Goal: Task Accomplishment & Management: Use online tool/utility

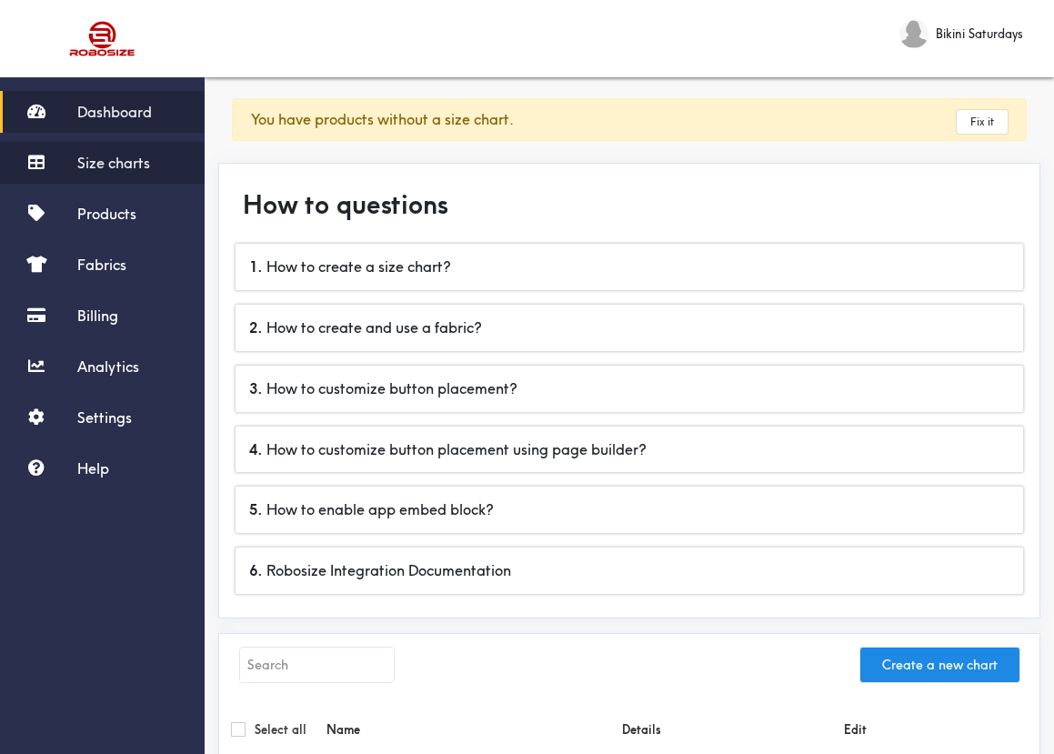
click at [101, 166] on span "Size charts" at bounding box center [113, 163] width 73 height 18
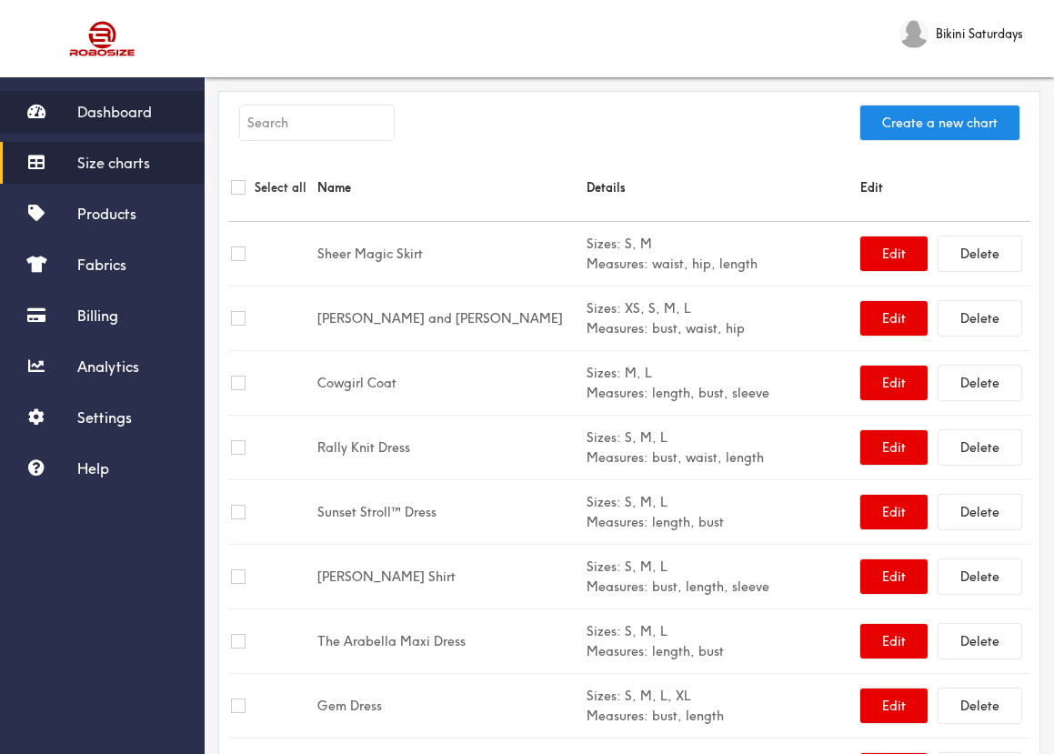
click at [129, 119] on span "Dashboard" at bounding box center [114, 112] width 75 height 18
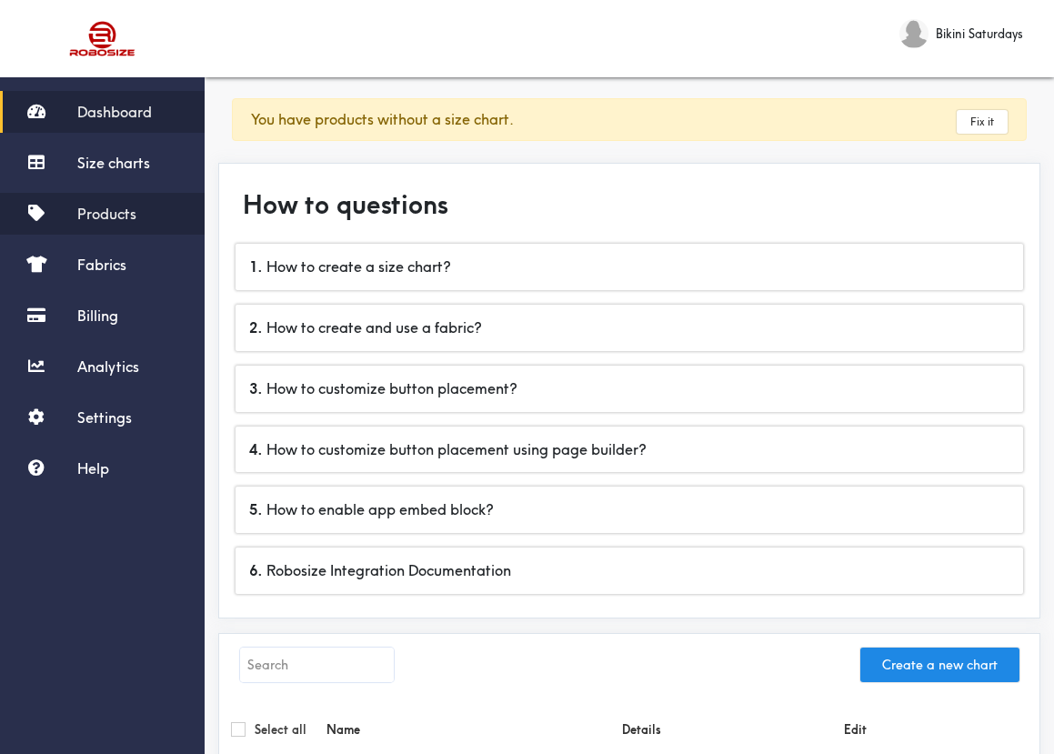
click at [113, 212] on span "Products" at bounding box center [106, 214] width 59 height 18
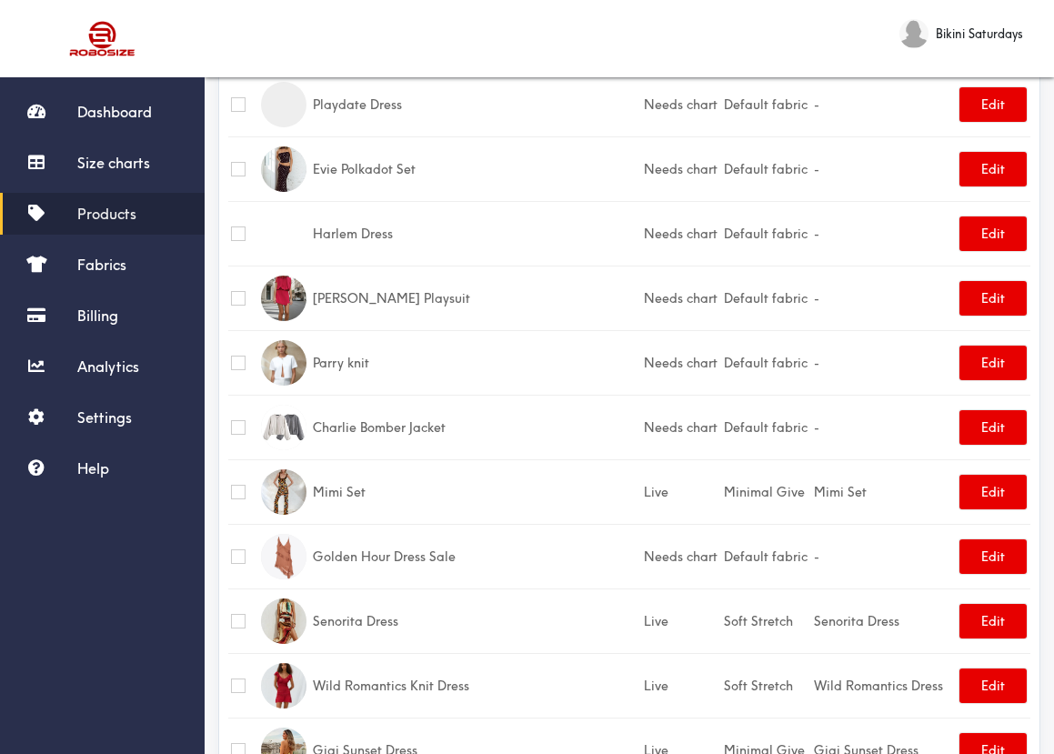
scroll to position [2816, 0]
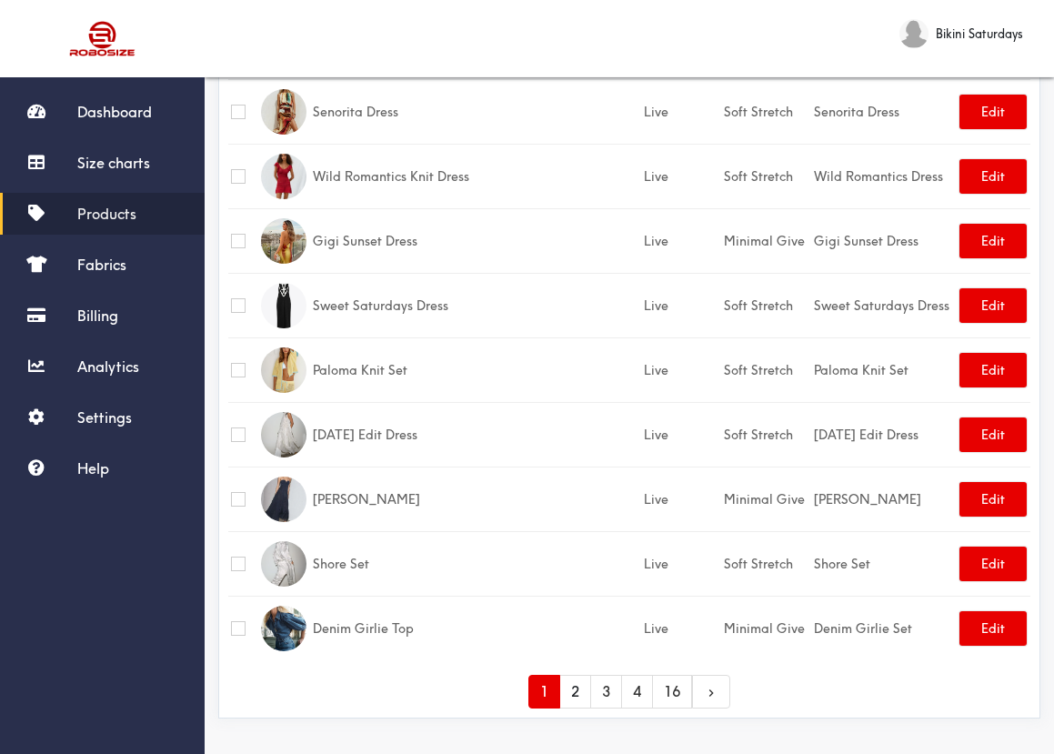
click at [579, 693] on link "2" at bounding box center [575, 692] width 32 height 34
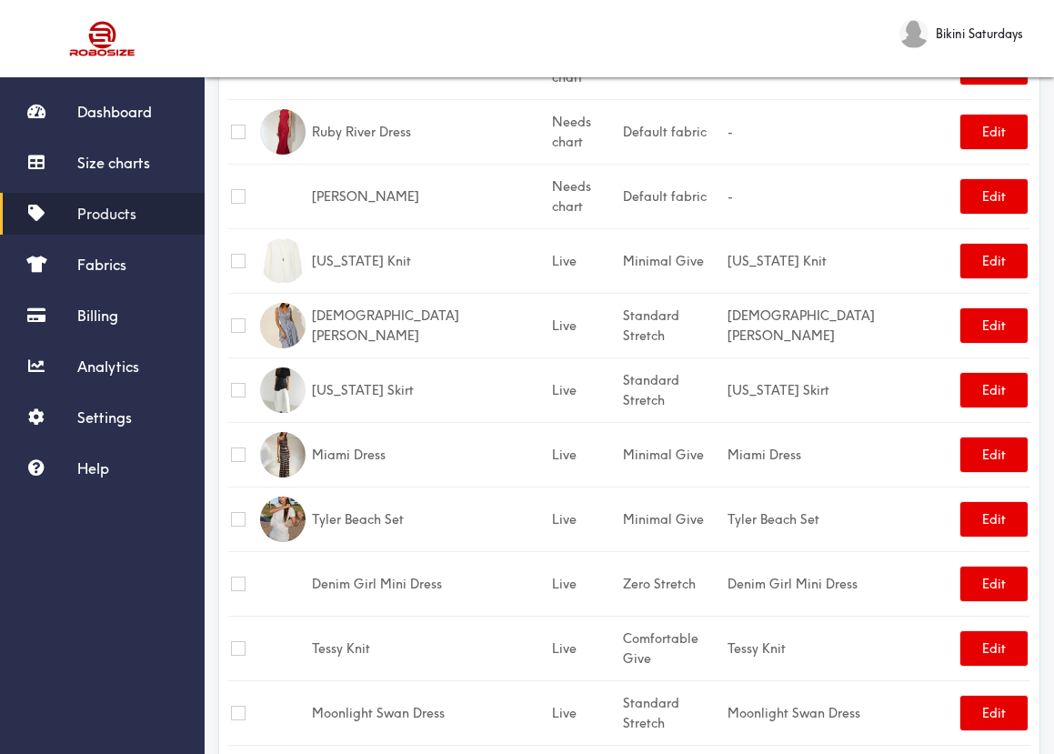
scroll to position [1288, 0]
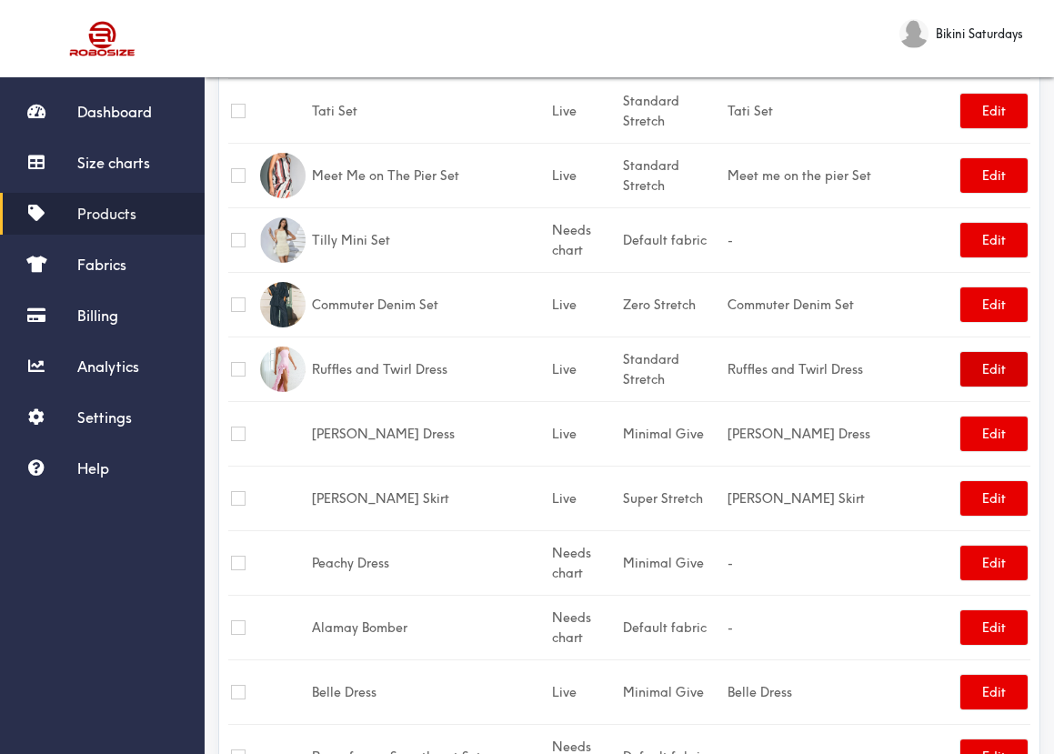
click at [991, 352] on button "Edit" at bounding box center [993, 369] width 67 height 35
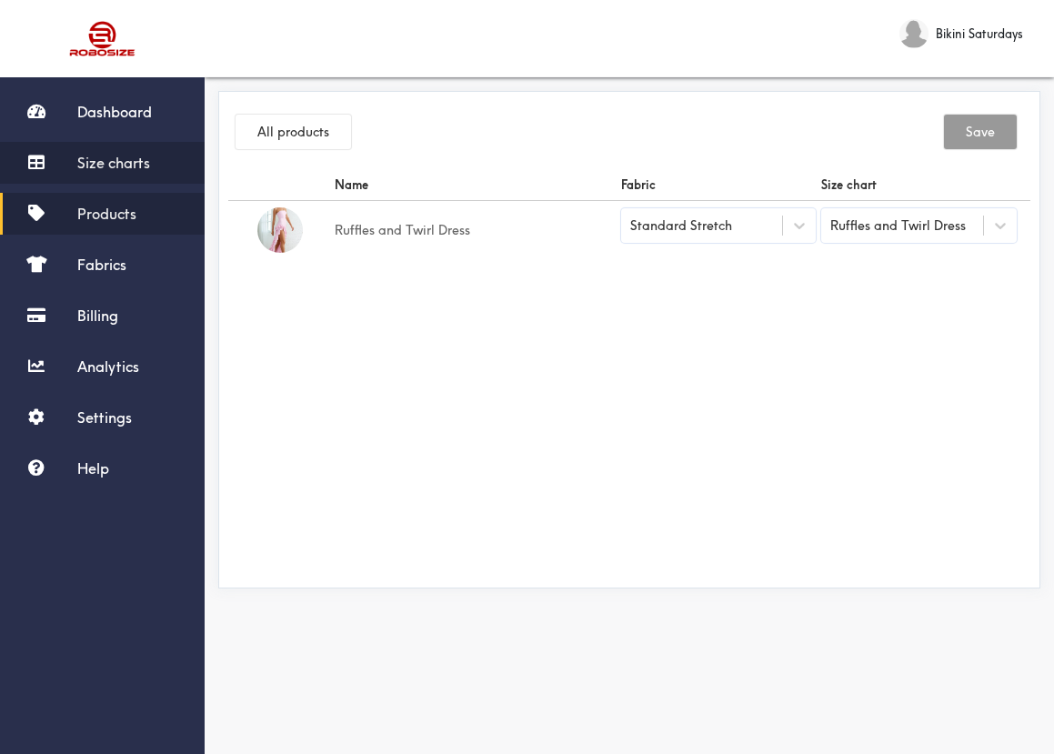
click at [120, 162] on span "Size charts" at bounding box center [113, 163] width 73 height 18
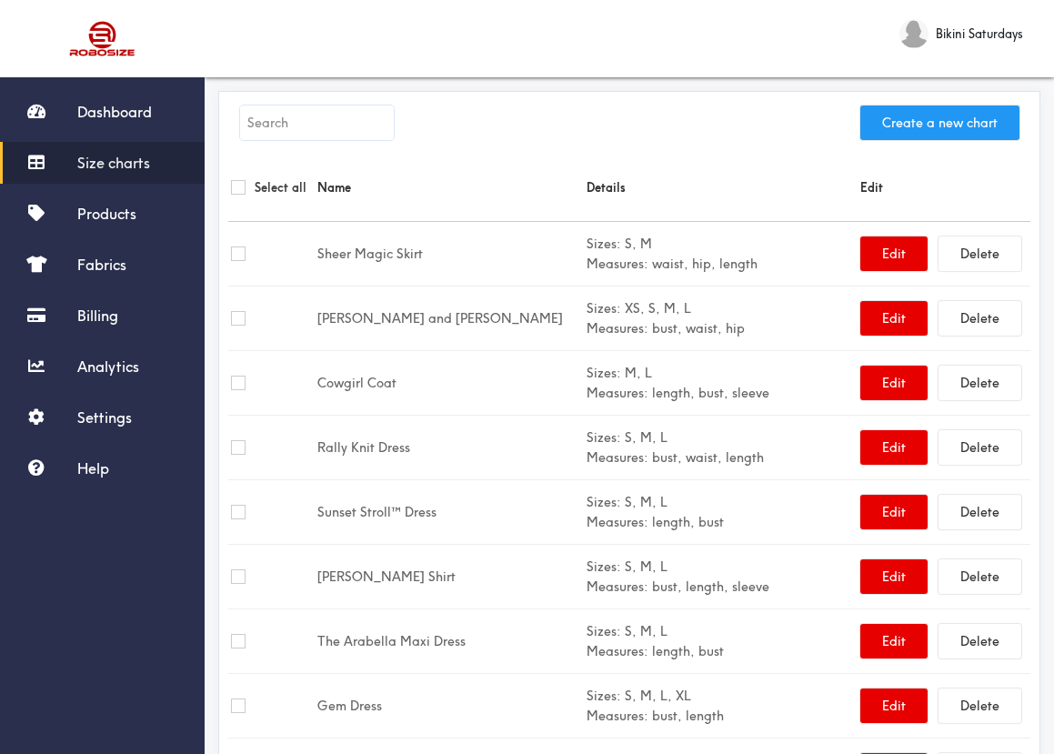
click at [909, 120] on button "Create a new chart" at bounding box center [939, 122] width 159 height 35
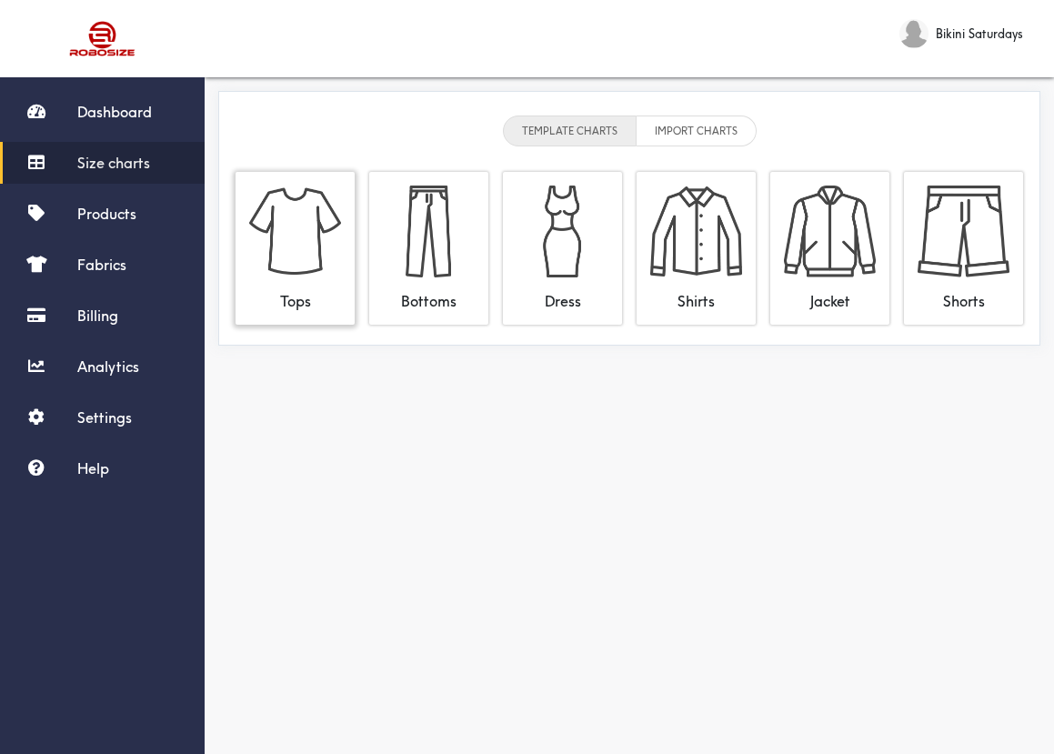
click at [298, 243] on img at bounding box center [295, 231] width 92 height 92
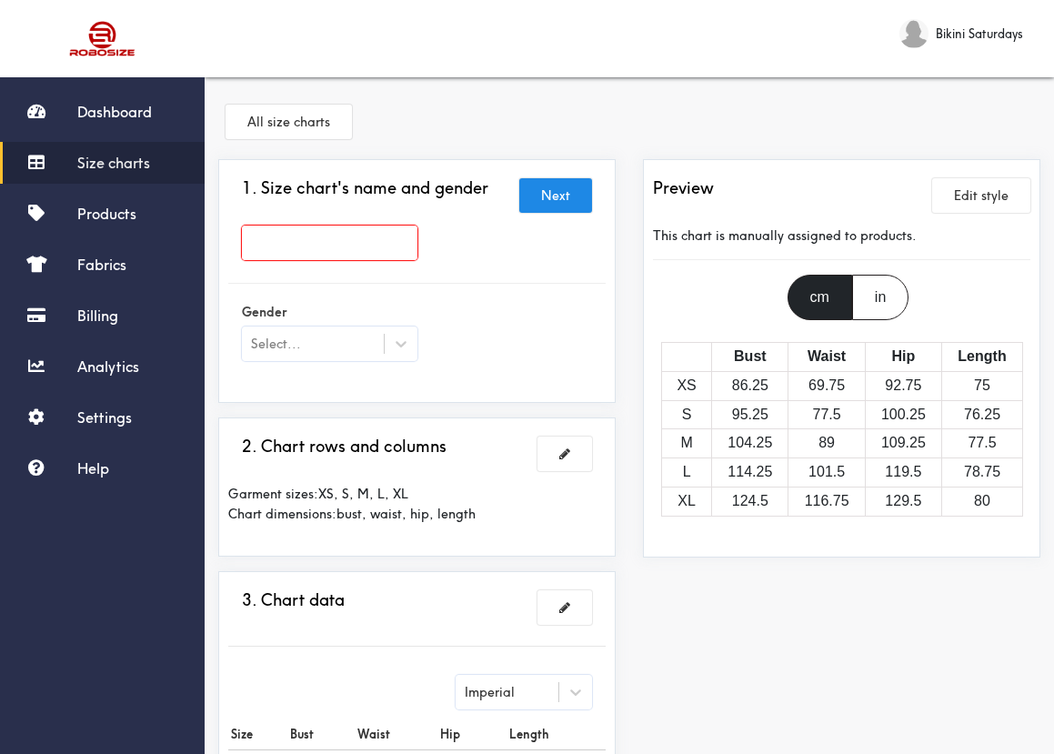
click at [295, 252] on input "text" at bounding box center [329, 242] width 175 height 35
click at [305, 229] on input "text" at bounding box center [329, 242] width 175 height 35
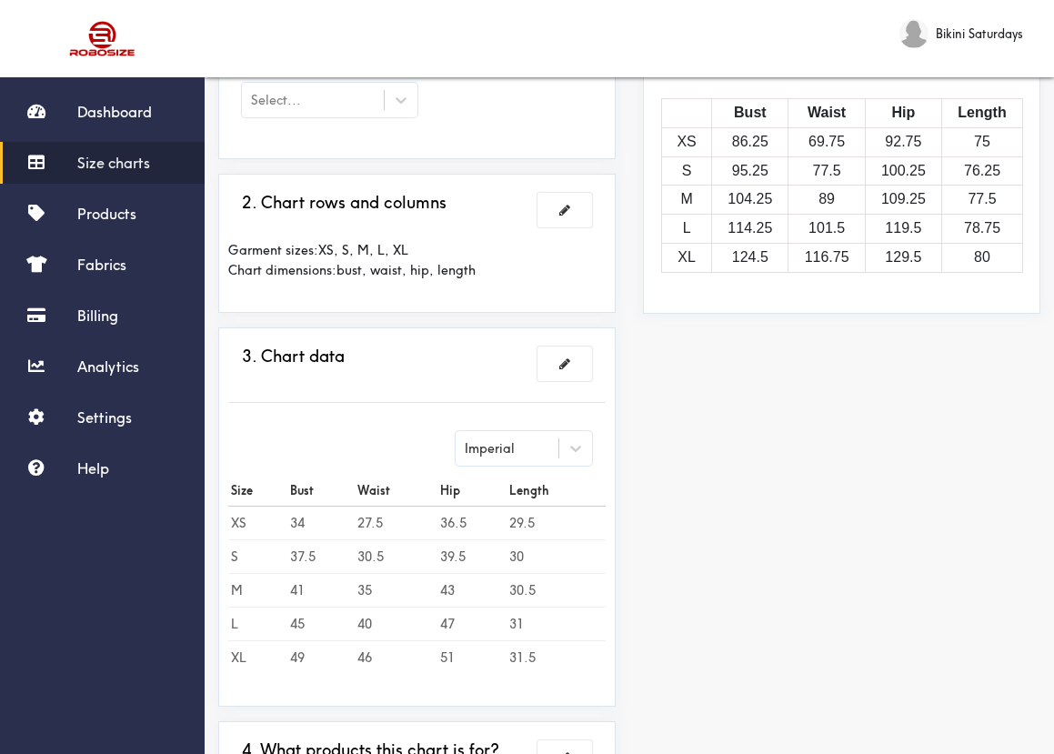
scroll to position [435, 0]
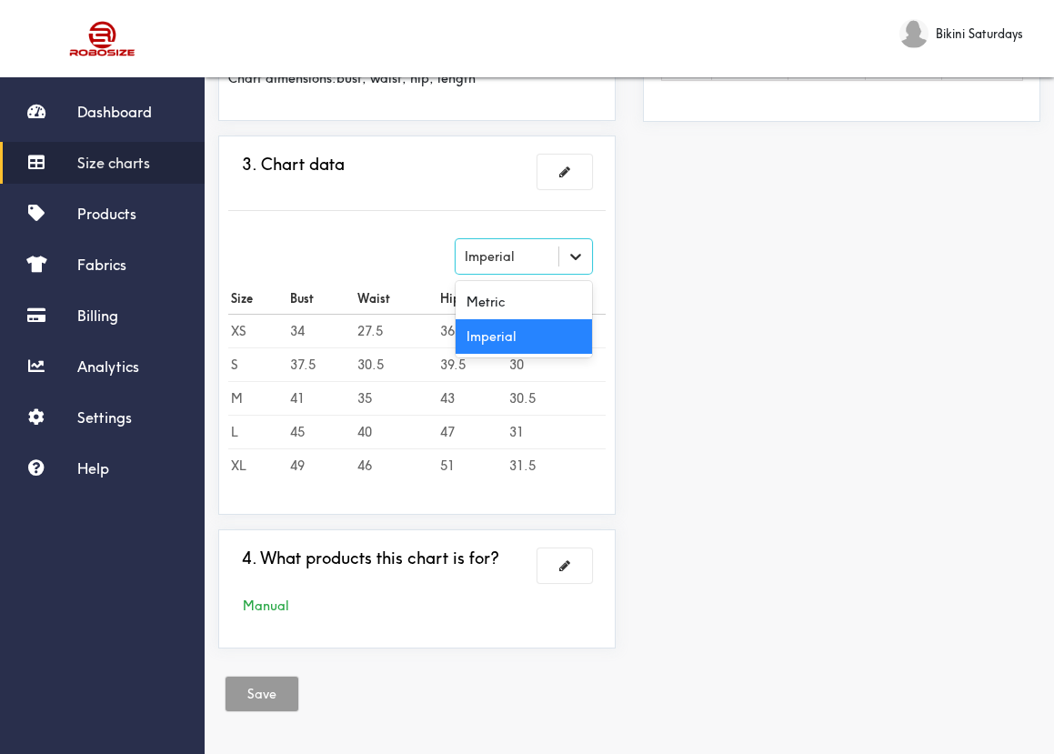
click at [564, 253] on div at bounding box center [575, 256] width 33 height 33
click at [527, 331] on div "Imperial" at bounding box center [523, 336] width 136 height 35
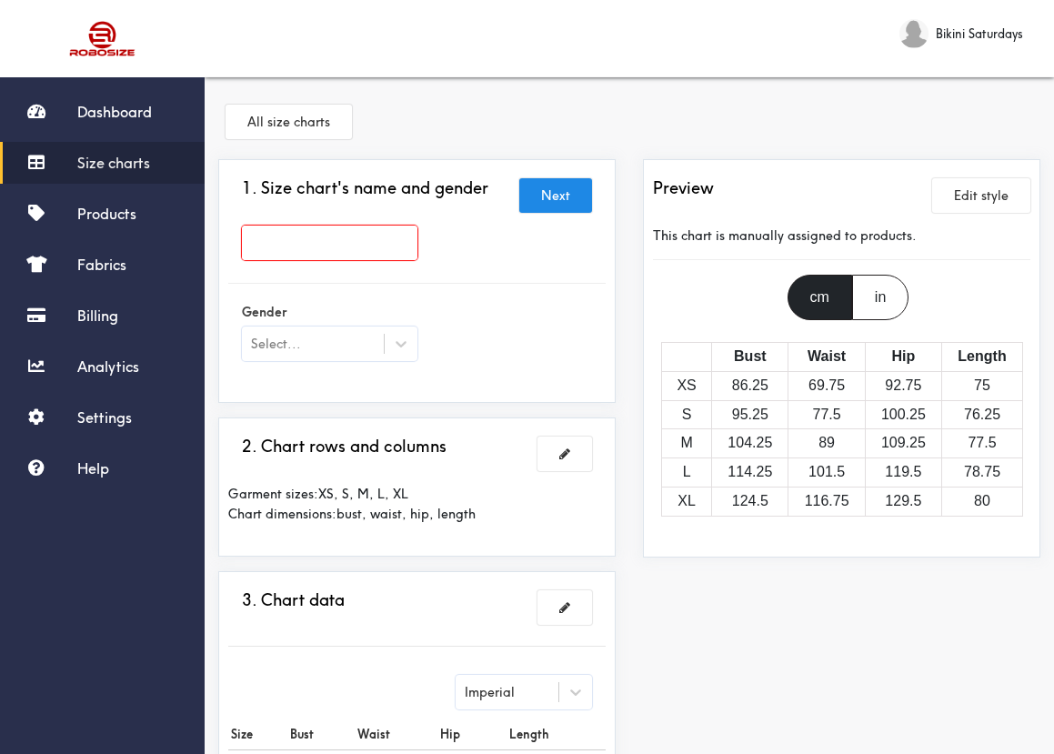
click at [403, 129] on div "All size charts" at bounding box center [629, 125] width 822 height 68
click at [118, 111] on span "Dashboard" at bounding box center [114, 112] width 75 height 18
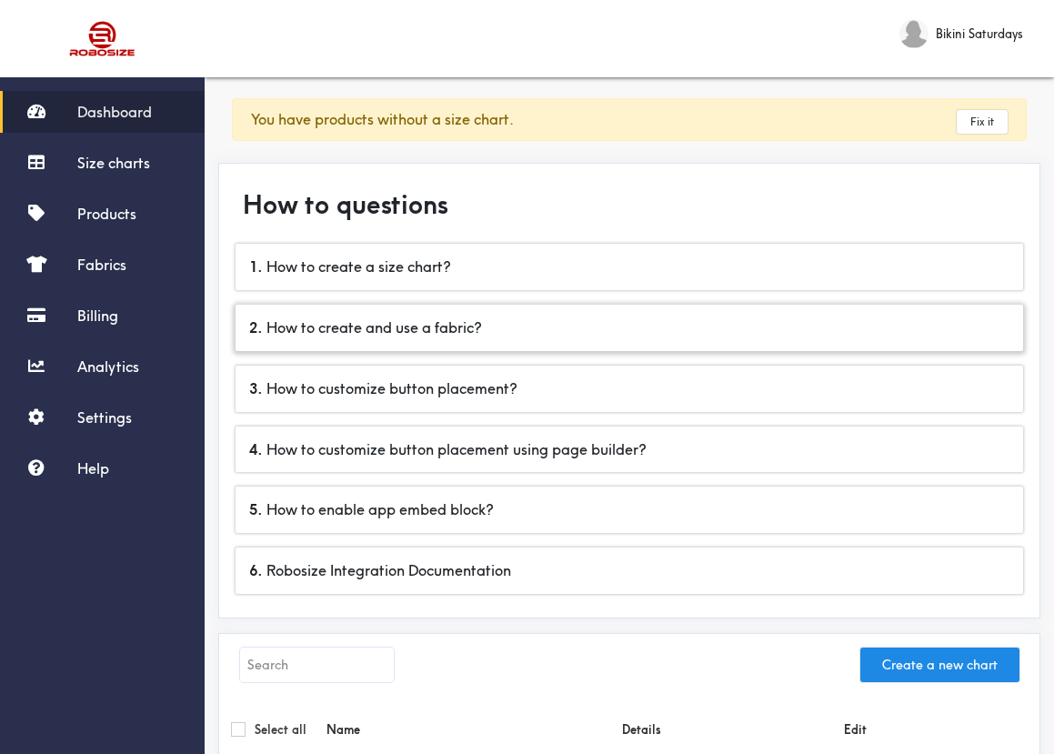
click at [388, 323] on div "2 . How to create and use a fabric?" at bounding box center [628, 328] width 787 height 46
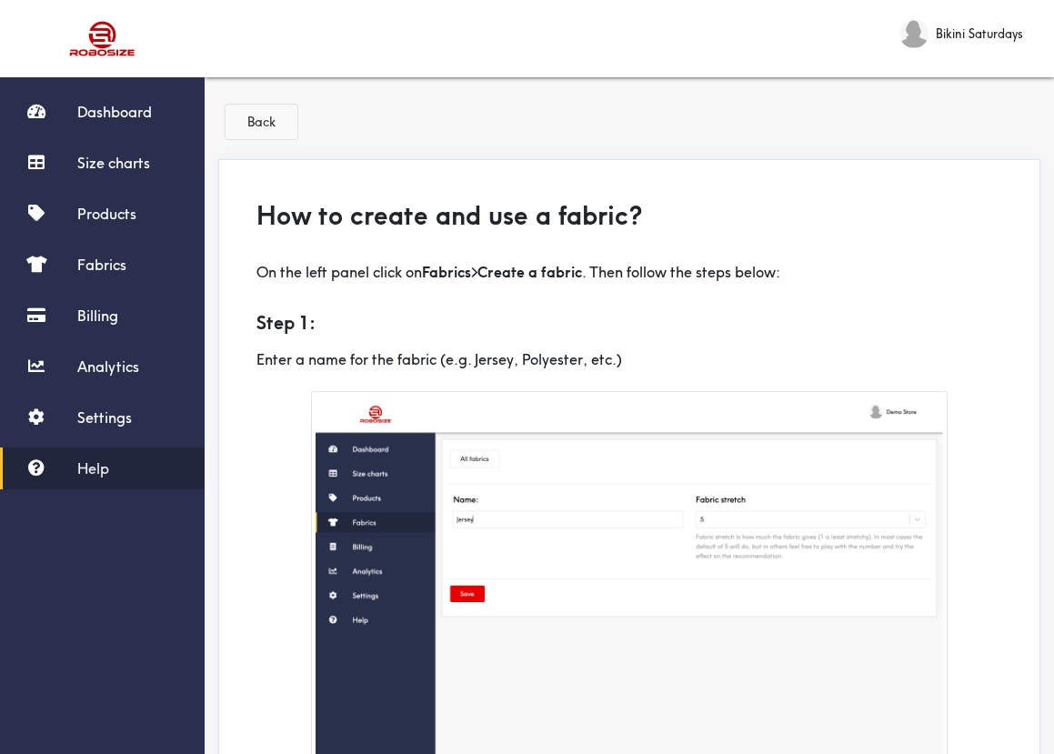
click at [263, 125] on button "Back" at bounding box center [261, 122] width 72 height 35
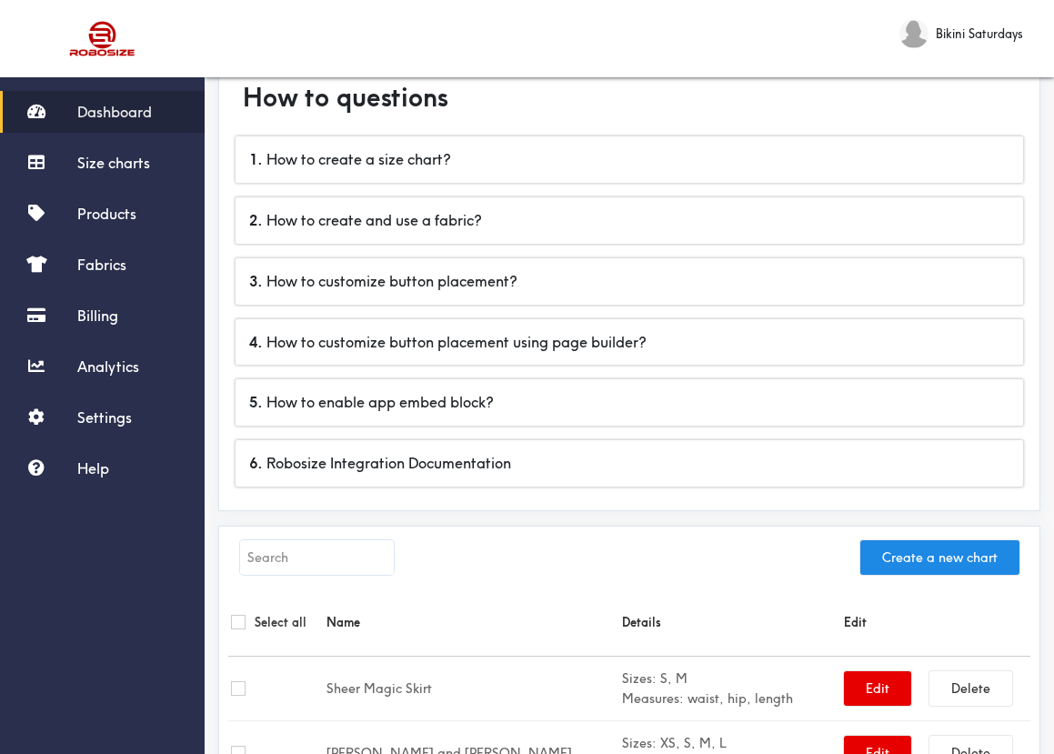
scroll to position [94, 0]
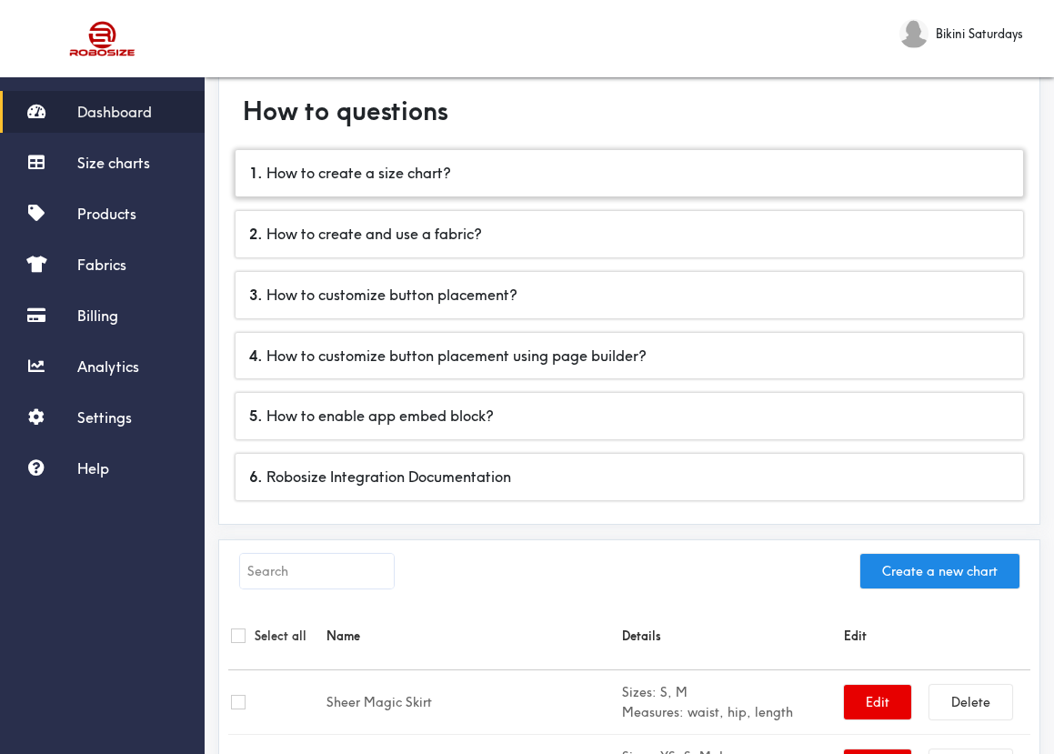
click at [425, 166] on div "1 . How to create a size chart?" at bounding box center [628, 173] width 787 height 46
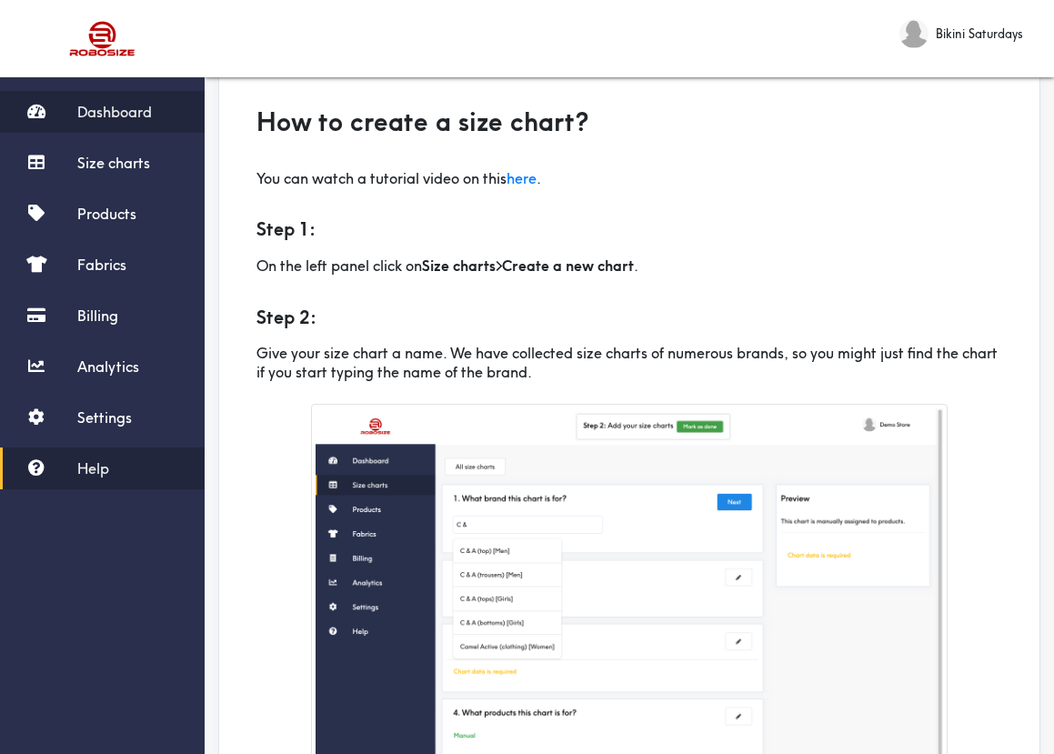
click at [120, 115] on span "Dashboard" at bounding box center [114, 112] width 75 height 18
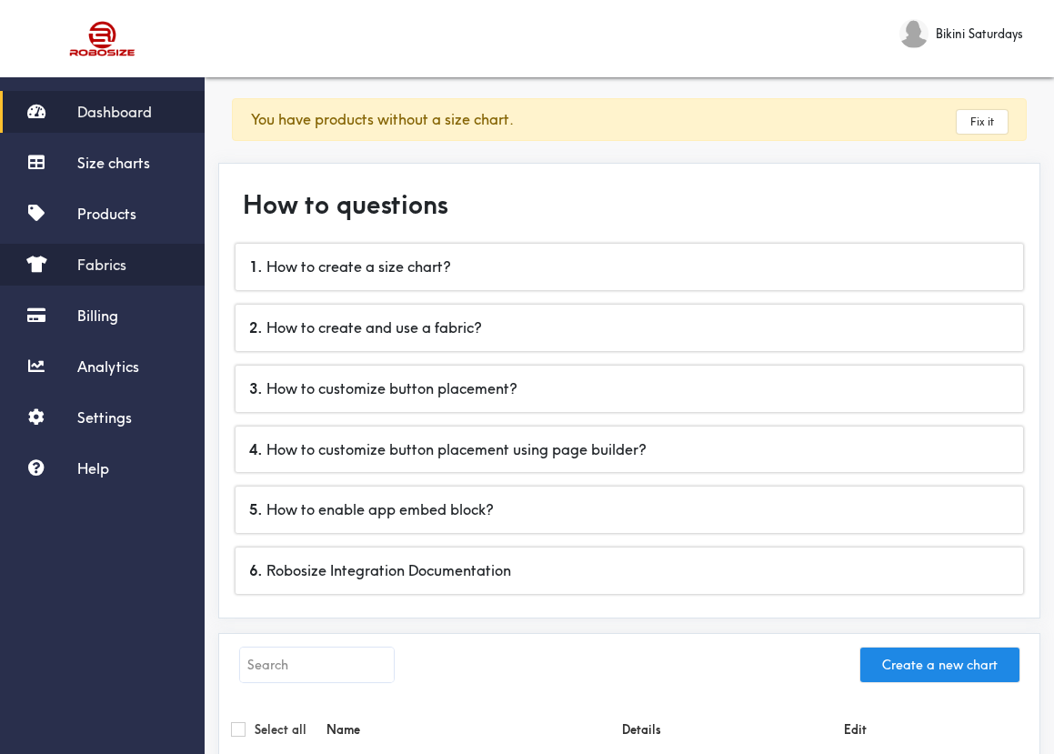
click at [103, 267] on span "Fabrics" at bounding box center [101, 264] width 49 height 18
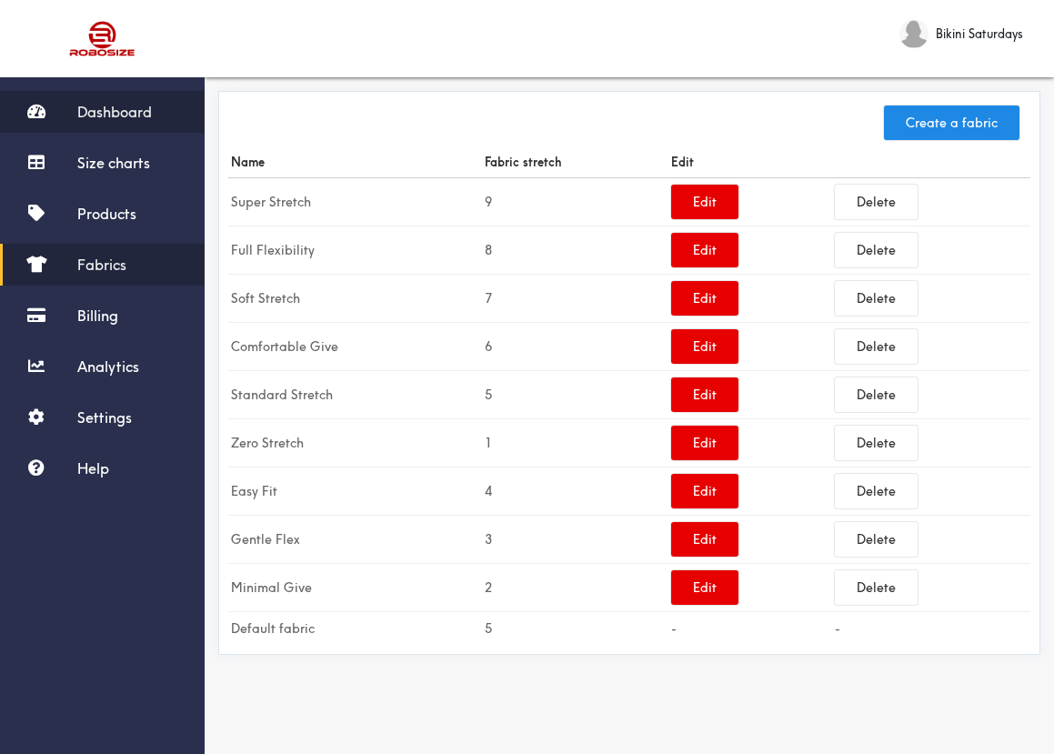
click at [109, 115] on span "Dashboard" at bounding box center [114, 112] width 75 height 18
